Goal: Information Seeking & Learning: Learn about a topic

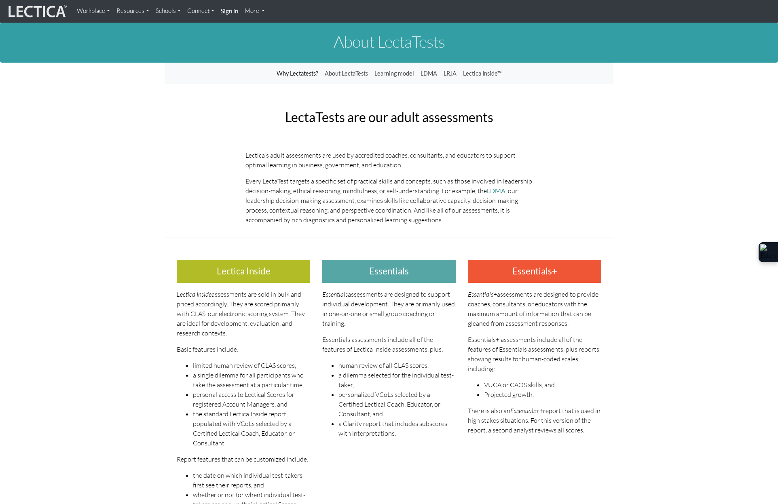
click at [375, 271] on h3 "Essentials" at bounding box center [388, 271] width 133 height 23
click at [347, 74] on link "About LectaTests" at bounding box center [346, 73] width 50 height 15
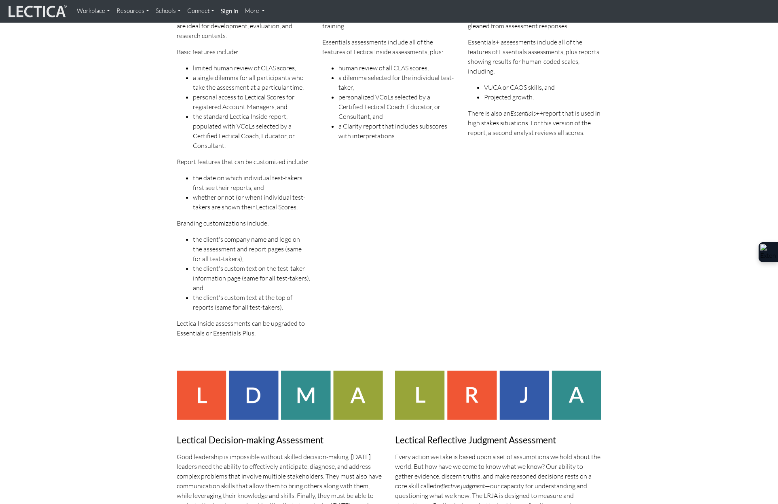
scroll to position [404, 0]
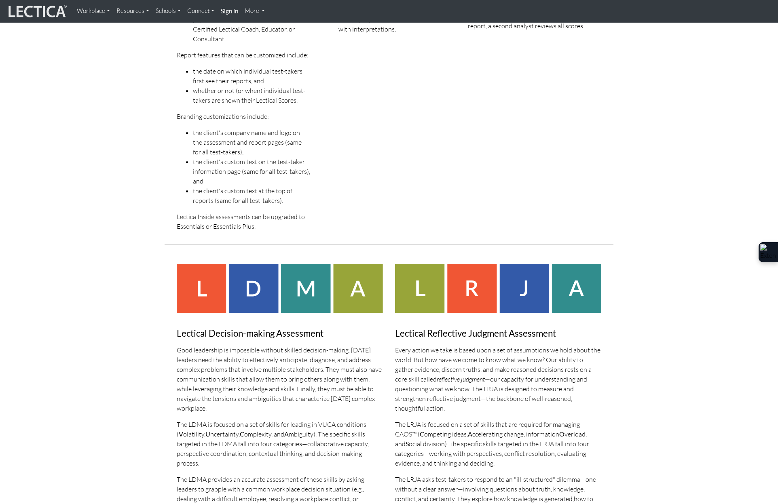
click at [189, 293] on img at bounding box center [280, 288] width 206 height 49
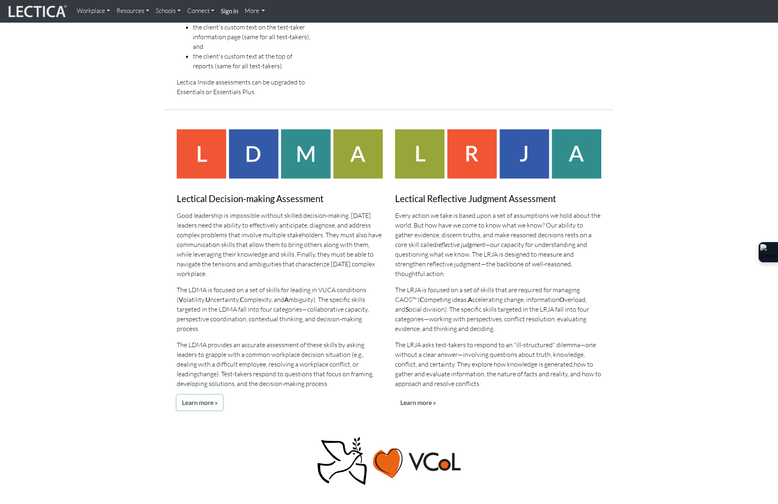
click at [191, 395] on link "Learn more »" at bounding box center [200, 402] width 46 height 15
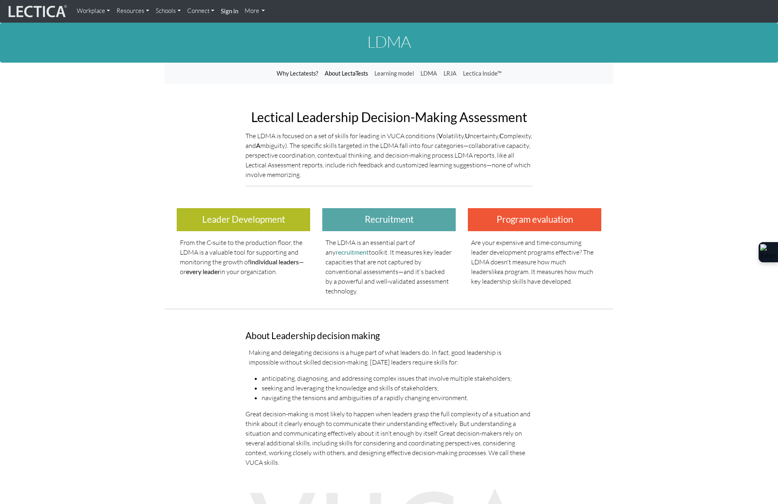
click at [364, 76] on link "About LectaTests" at bounding box center [346, 73] width 50 height 15
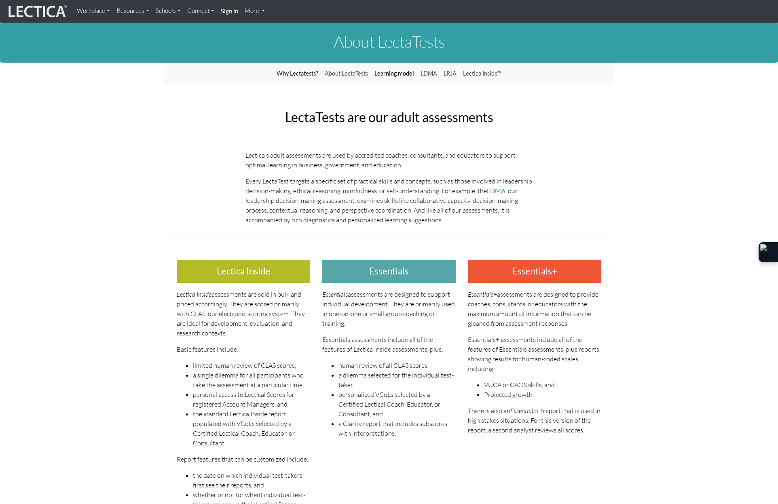
click at [382, 74] on link "Learning model" at bounding box center [394, 73] width 46 height 15
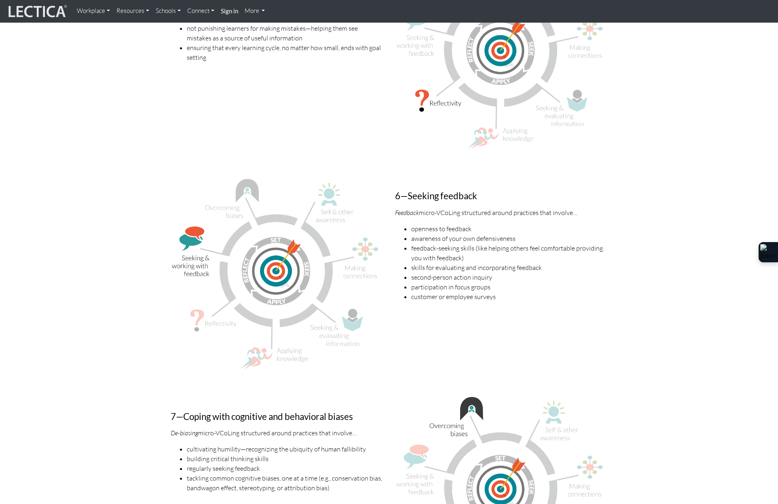
scroll to position [2155, 0]
